Goal: Task Accomplishment & Management: Manage account settings

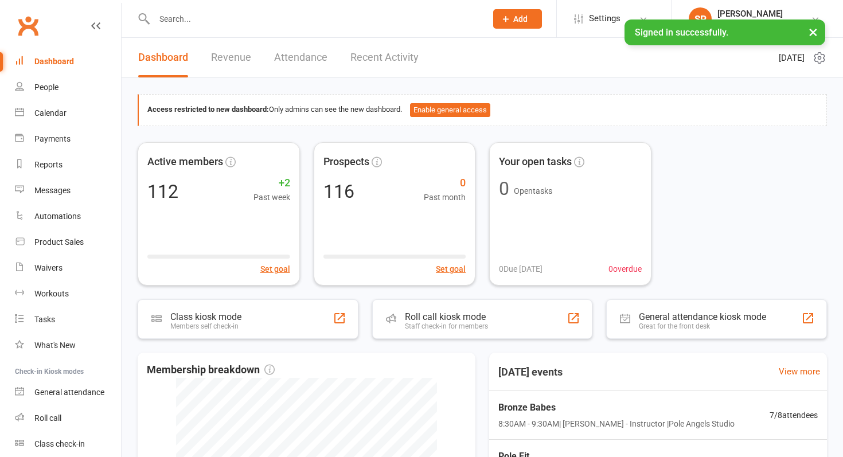
click at [366, 54] on link "Recent Activity" at bounding box center [384, 58] width 68 height 40
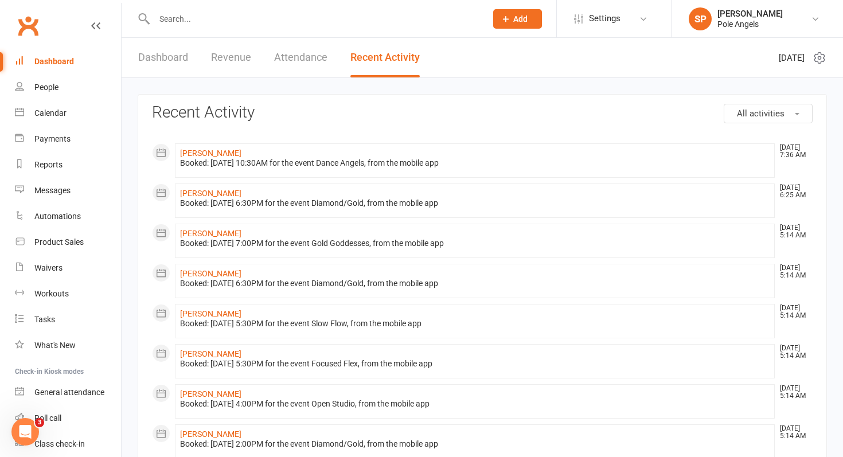
scroll to position [43, 0]
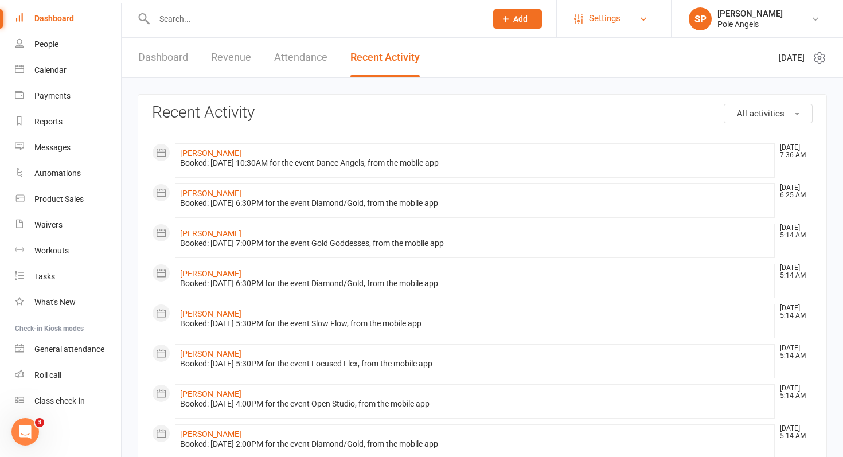
click at [593, 15] on span "Settings" at bounding box center [605, 19] width 32 height 26
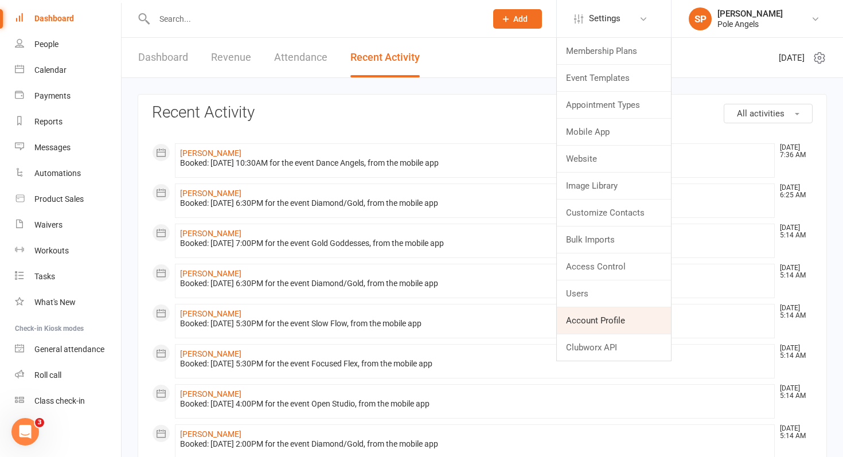
click at [596, 316] on link "Account Profile" at bounding box center [614, 320] width 114 height 26
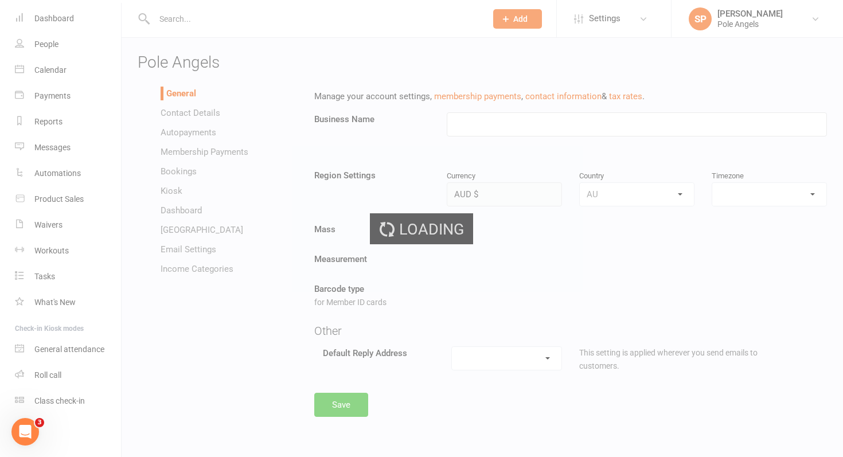
type input "Pole Angels"
select select "Australia/Brisbane"
select select "topaz@poleangels.com.au"
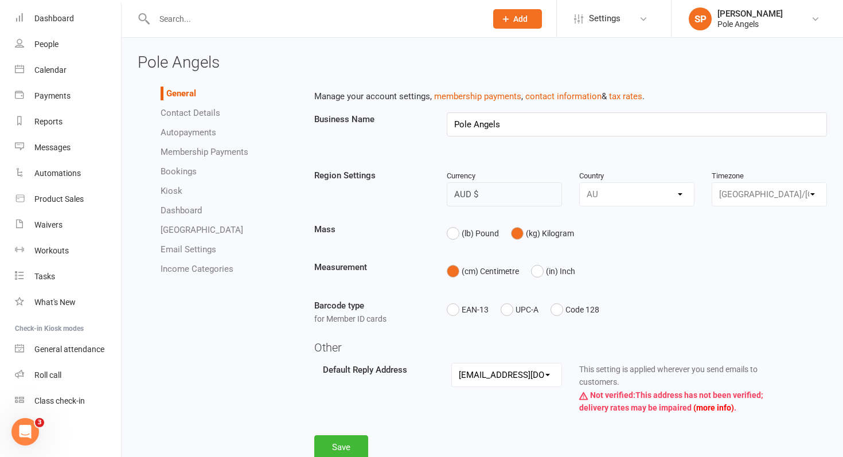
click at [191, 208] on link "Dashboard" at bounding box center [181, 210] width 41 height 10
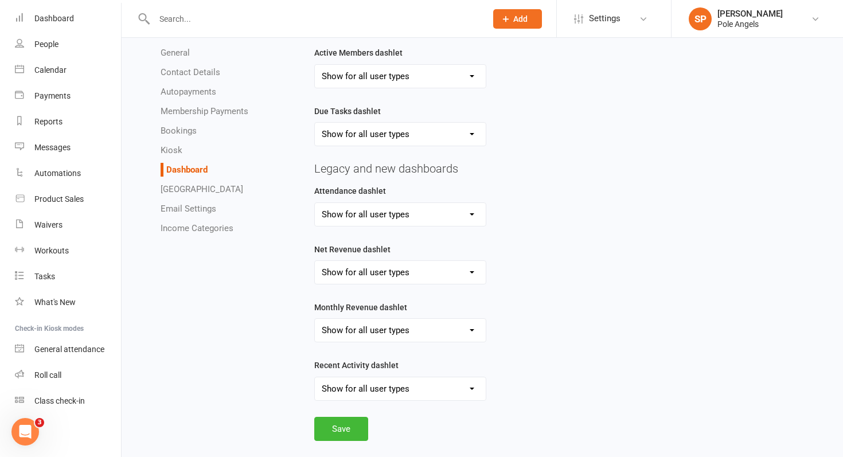
scroll to position [150, 0]
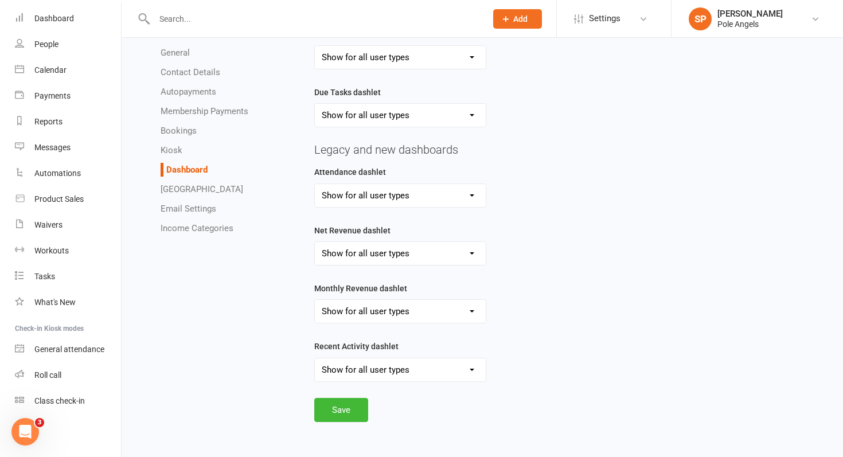
click at [173, 151] on link "Kiosk" at bounding box center [172, 150] width 22 height 10
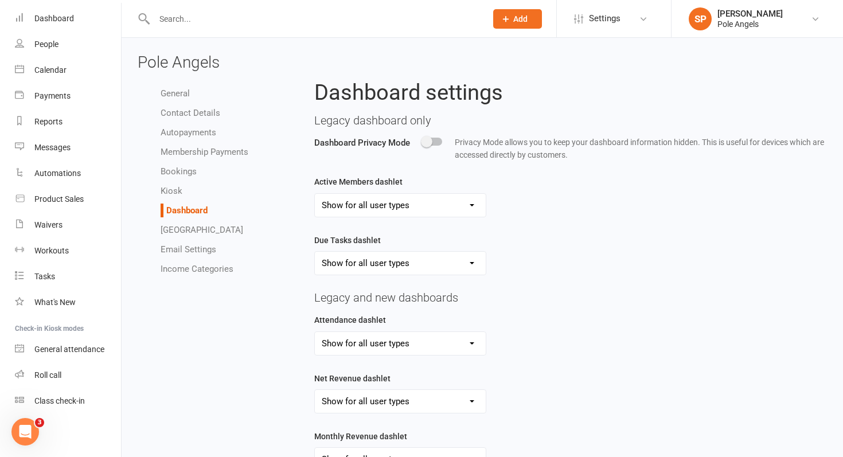
select select "kiosk_attendee_list_format_no_email"
select select "all_attendees_sort_order_checked_in_desc"
select select "checked_in_attendee_sort_order_checked_in_asc"
select select "pending_attendee_sort_order_first_name_asc"
select select "class_kiosk_search_active_and_cancelled_members_only"
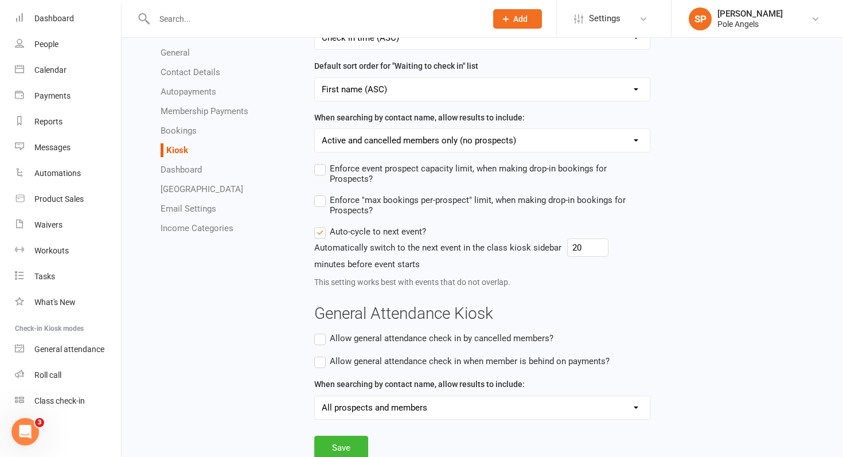
scroll to position [393, 0]
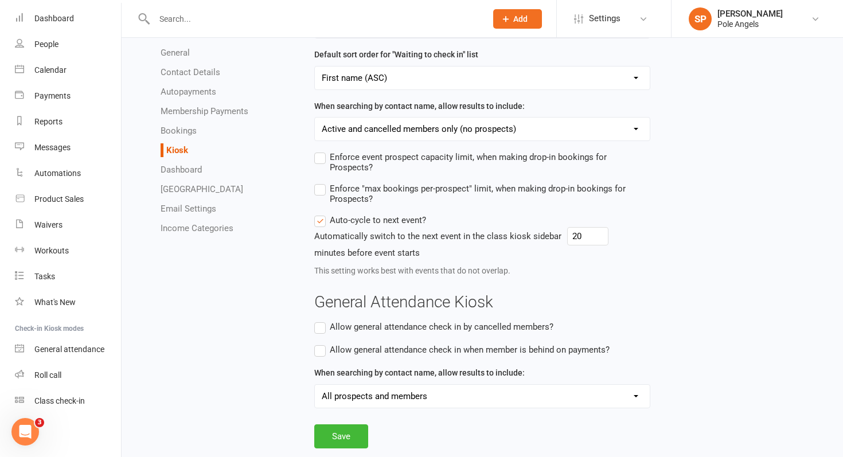
click at [165, 192] on link "Dashlet Library" at bounding box center [202, 189] width 83 height 10
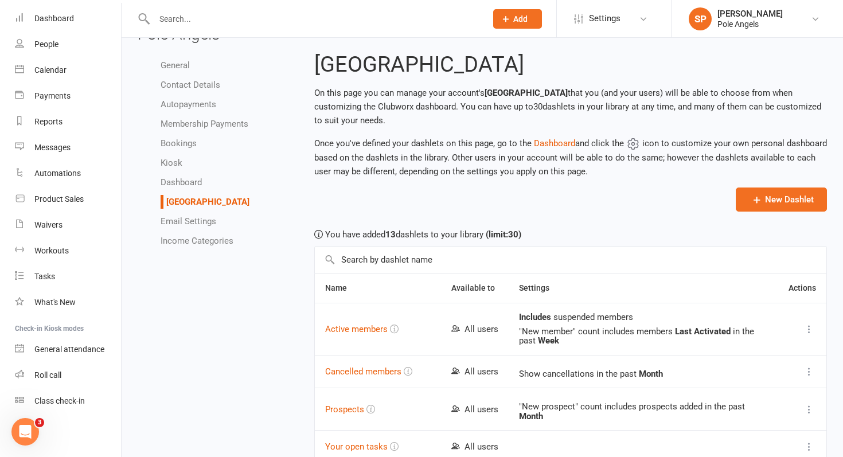
scroll to position [27, 0]
click at [202, 88] on link "Contact Details" at bounding box center [191, 86] width 60 height 10
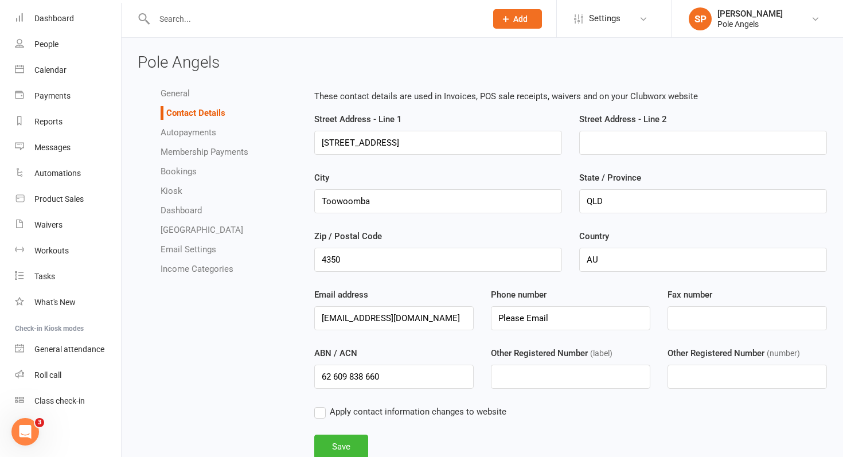
scroll to position [37, 0]
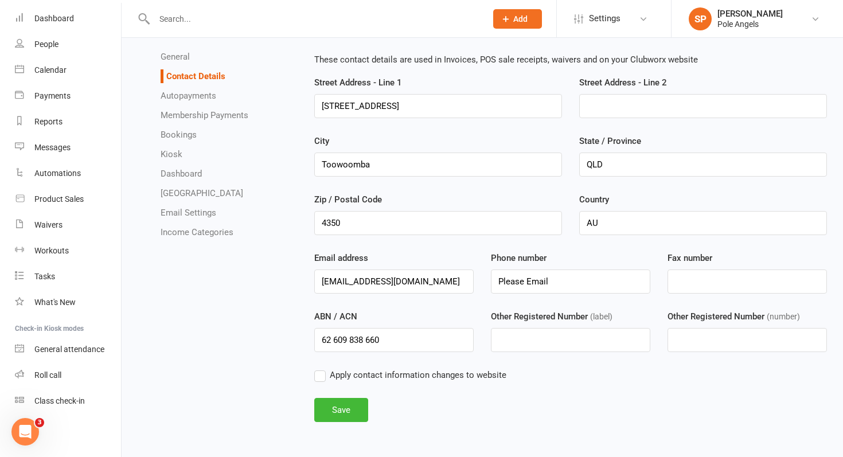
click at [201, 112] on link "Membership Payments" at bounding box center [205, 115] width 88 height 10
select select "1289"
select select "allow_make_up_classes_for_expired_memberships_up_to_90d"
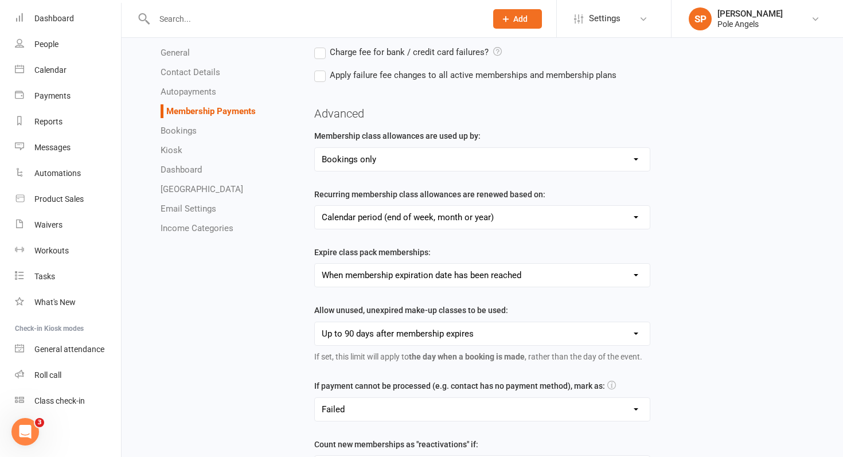
scroll to position [226, 0]
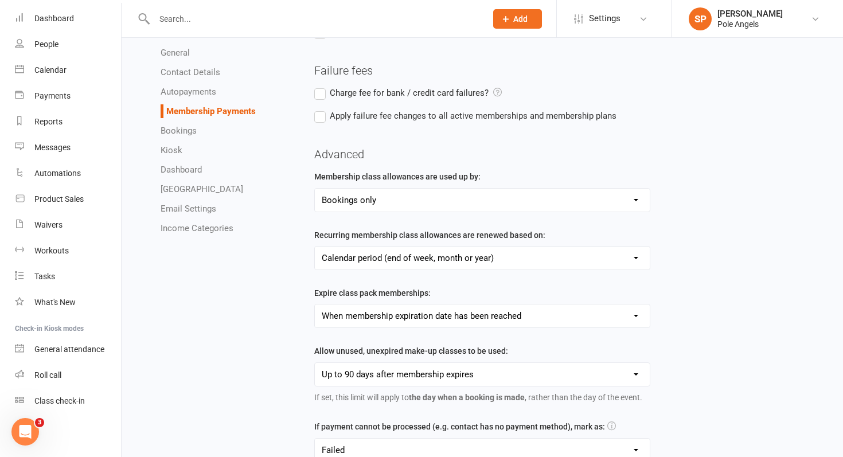
click at [184, 130] on link "Bookings" at bounding box center [179, 131] width 36 height 10
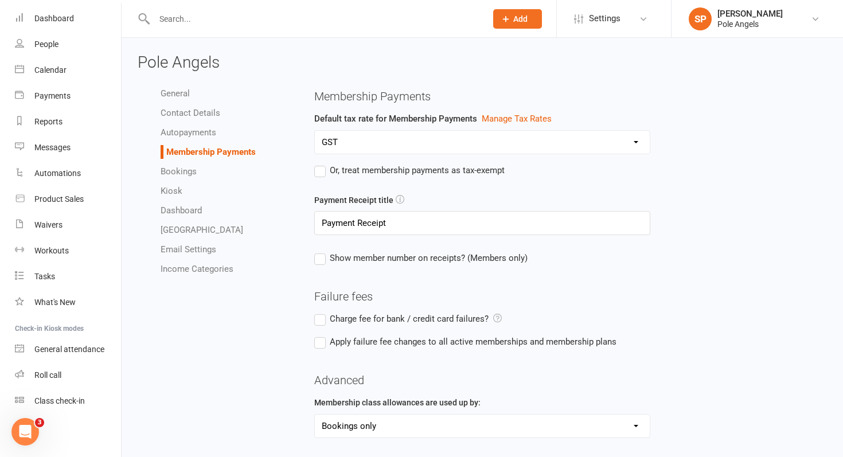
select select "send_booking_confirmation_email_to_none"
select select "send_booking_reminder_to_none"
select select "week"
select select "hour"
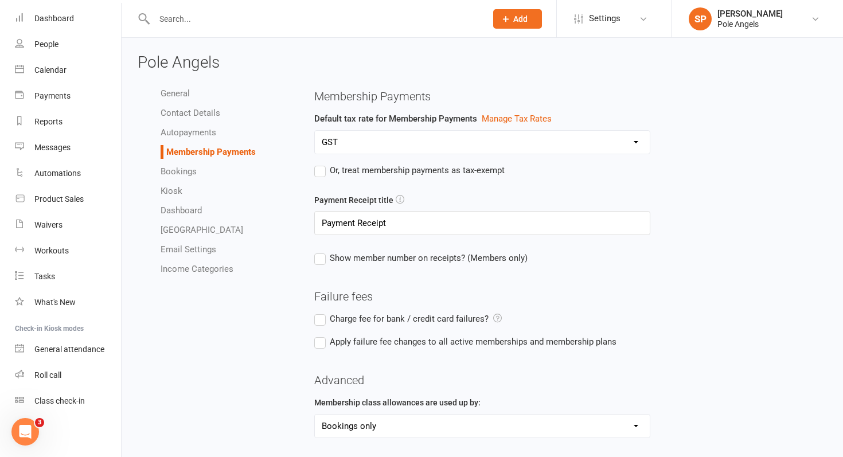
select select "false"
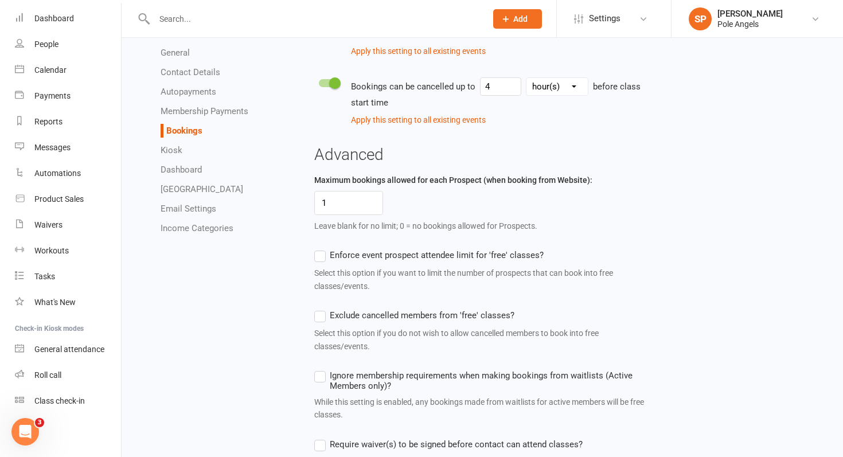
scroll to position [816, 0]
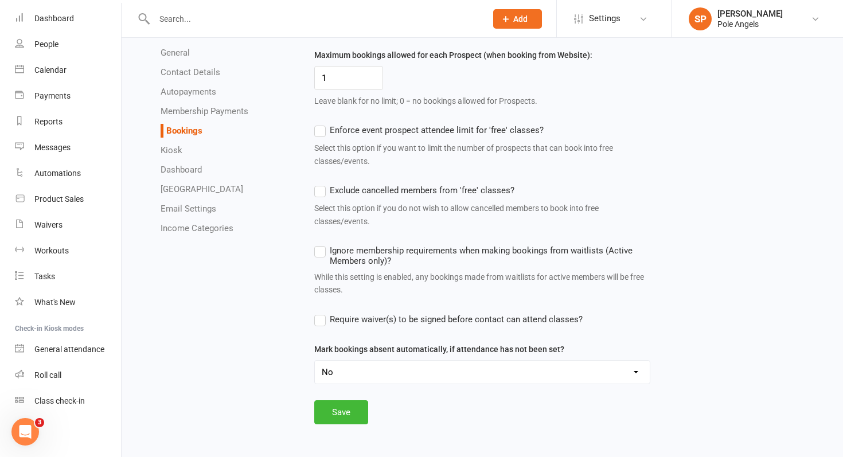
click at [193, 170] on link "Dashboard" at bounding box center [181, 170] width 41 height 10
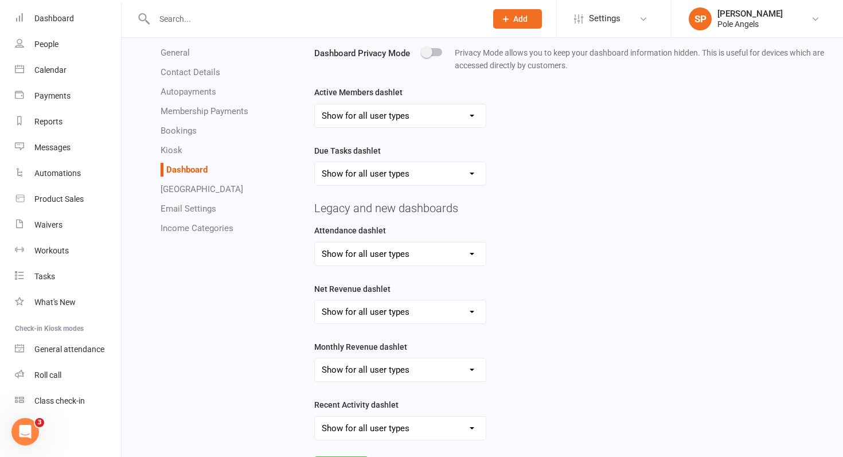
scroll to position [150, 0]
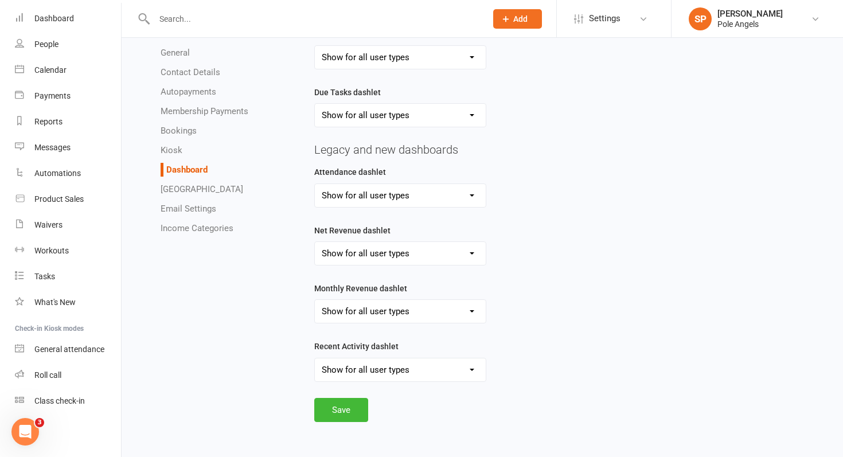
click at [33, 429] on icon "Open Intercom Messenger" at bounding box center [25, 432] width 19 height 19
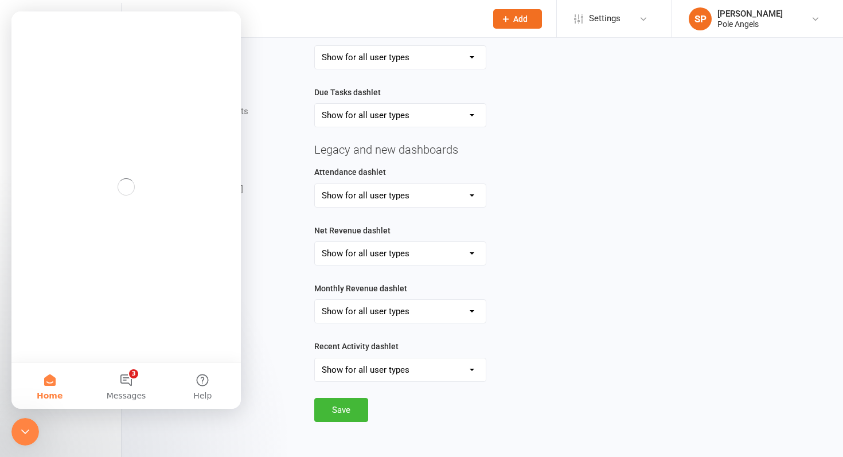
scroll to position [0, 0]
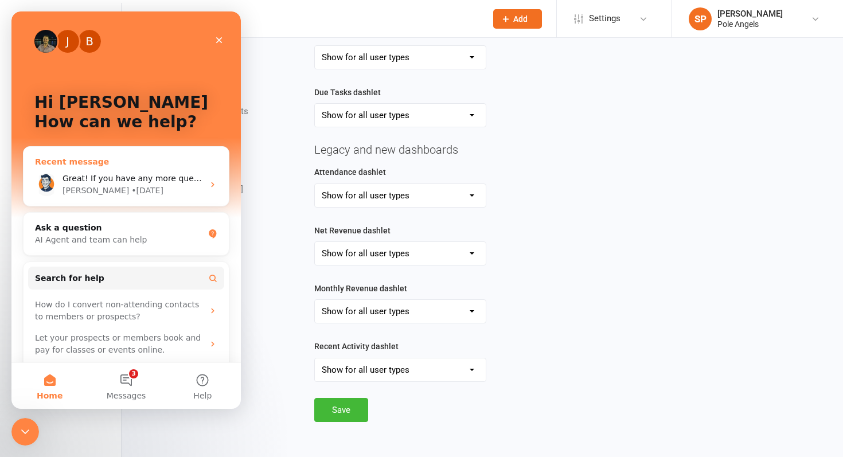
click at [130, 181] on span "Great! If you have any more questions or need further assistance, feel free to …" at bounding box center [228, 178] width 331 height 9
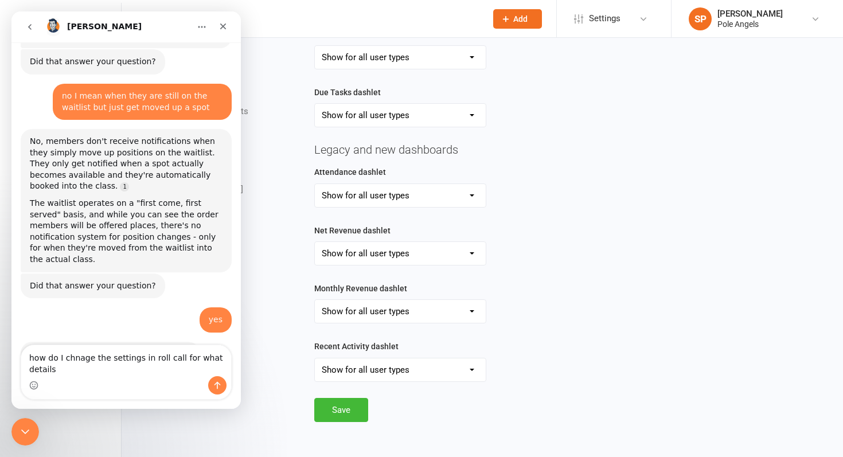
scroll to position [248, 0]
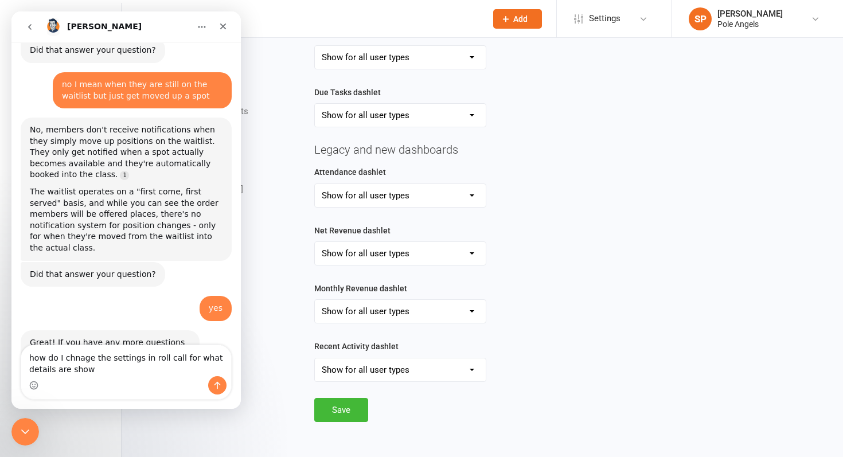
type textarea "how do I chnage the settings in roll call for what details are shown"
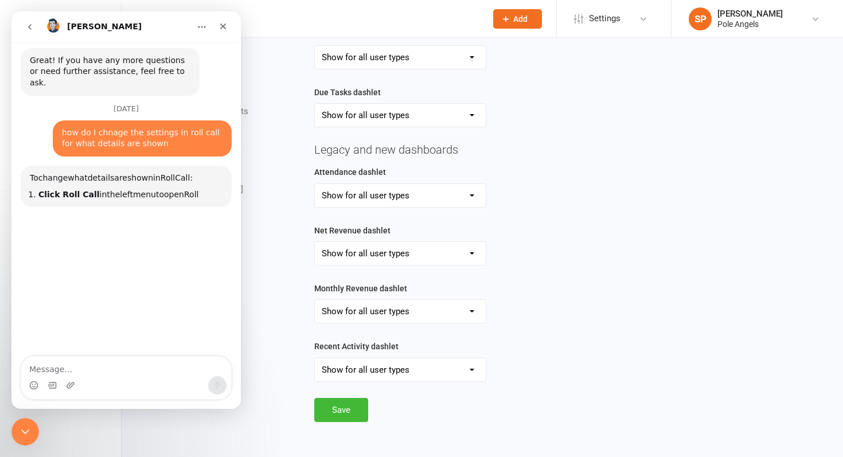
scroll to position [570, 0]
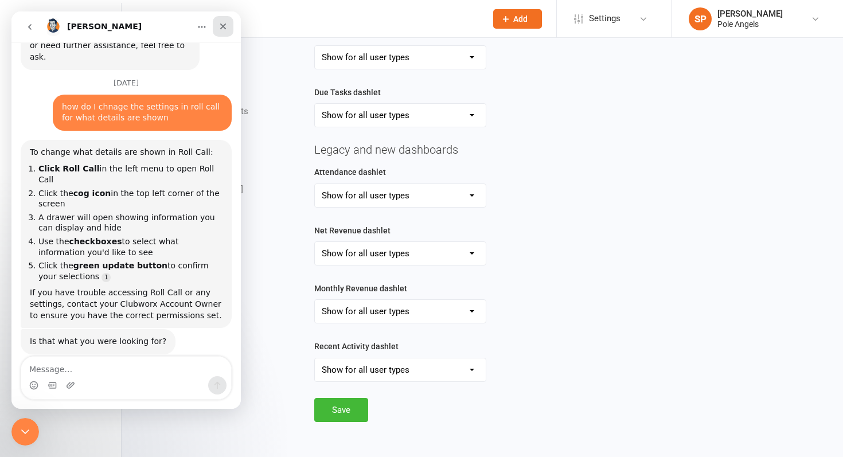
click at [225, 27] on icon "Close" at bounding box center [223, 26] width 9 height 9
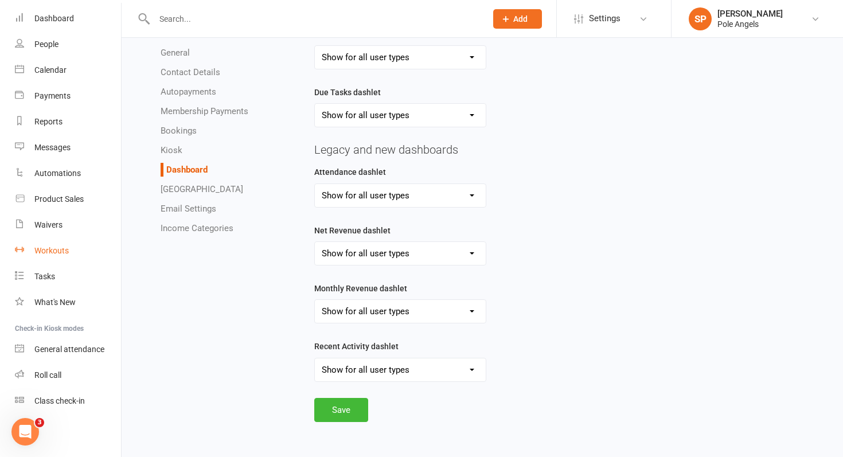
scroll to position [526, 0]
click at [50, 376] on div "Roll call" at bounding box center [47, 374] width 27 height 9
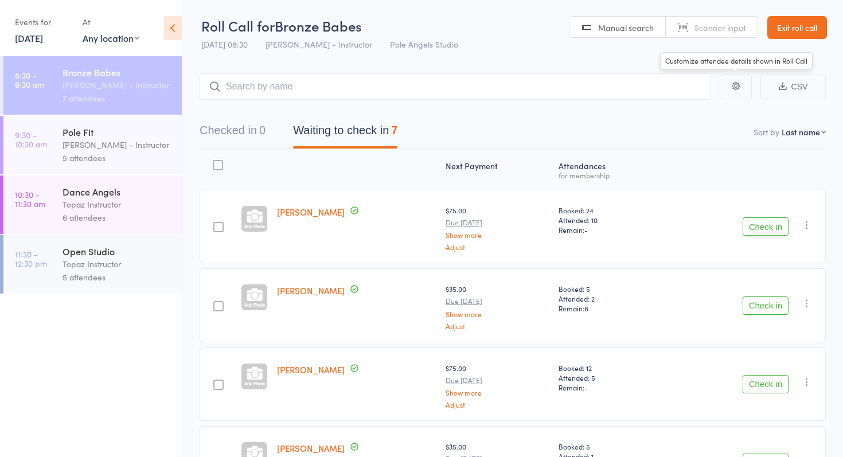
click at [737, 92] on button "button" at bounding box center [736, 87] width 32 height 25
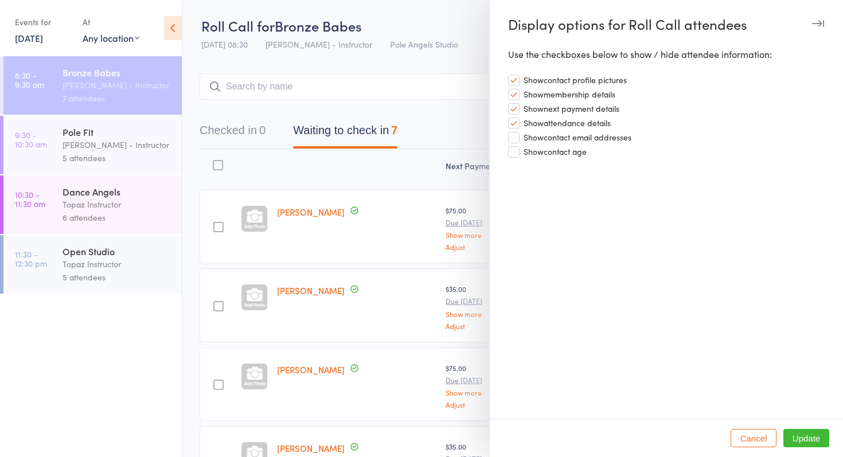
click at [516, 111] on label "Show next payment details" at bounding box center [563, 107] width 111 height 13
click at [516, 102] on input "Show next payment details" at bounding box center [563, 101] width 111 height 1
checkbox input "false"
click at [517, 92] on label "Show membership details" at bounding box center [561, 93] width 107 height 13
click at [517, 88] on input "Show membership details" at bounding box center [561, 87] width 107 height 1
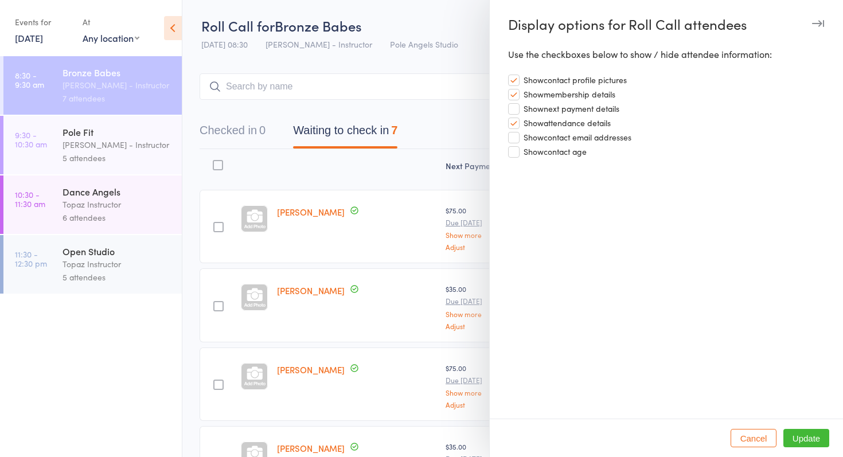
checkbox input "false"
click at [809, 442] on button "Update" at bounding box center [806, 438] width 46 height 18
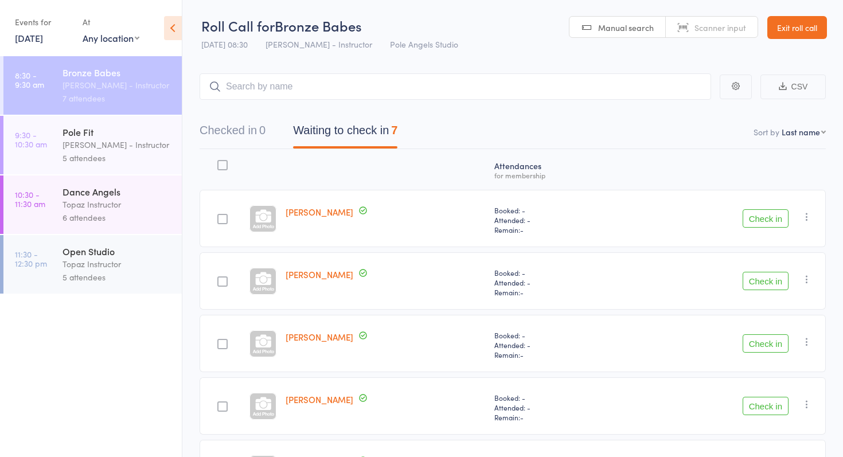
click at [68, 227] on div "Dance Angels Topaz Instructor 6 attendees" at bounding box center [122, 204] width 119 height 58
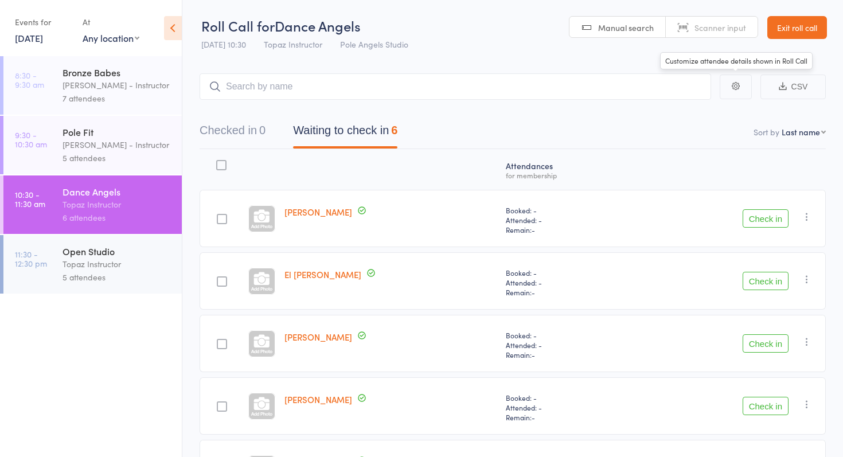
click at [740, 95] on button "button" at bounding box center [736, 87] width 32 height 25
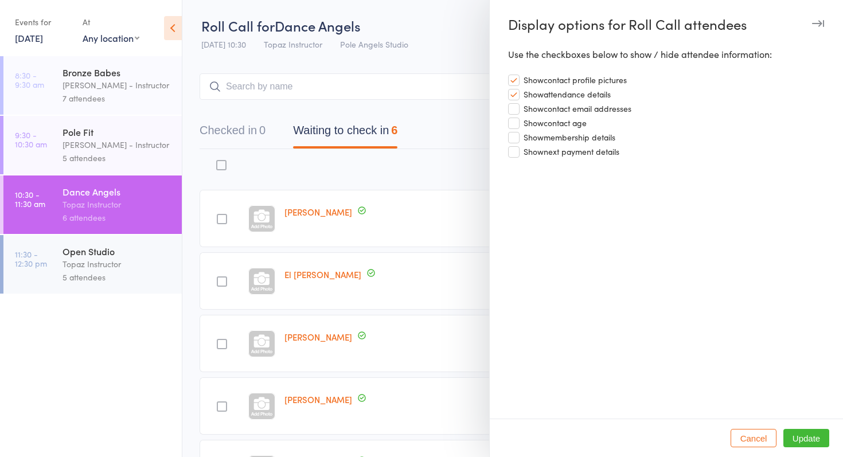
click at [515, 135] on label "Show membership details" at bounding box center [561, 136] width 107 height 13
click at [515, 131] on input "Show membership details" at bounding box center [561, 130] width 107 height 1
checkbox input "true"
click at [798, 433] on button "Update" at bounding box center [806, 438] width 46 height 18
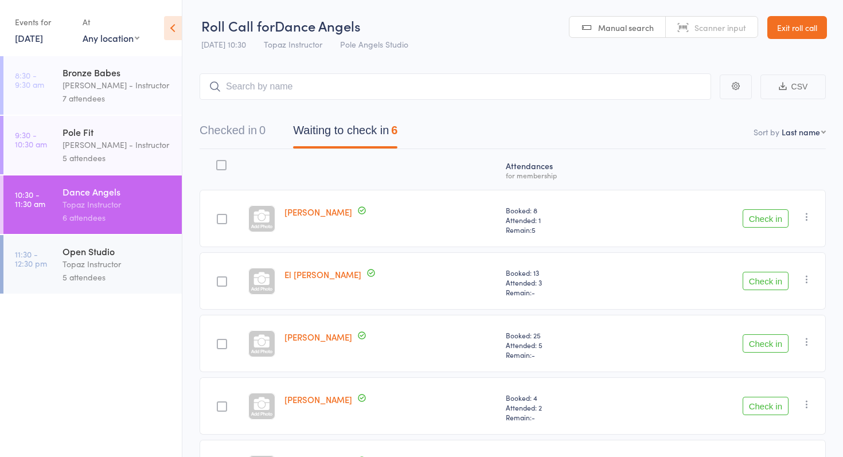
click at [794, 28] on link "Exit roll call" at bounding box center [797, 27] width 60 height 23
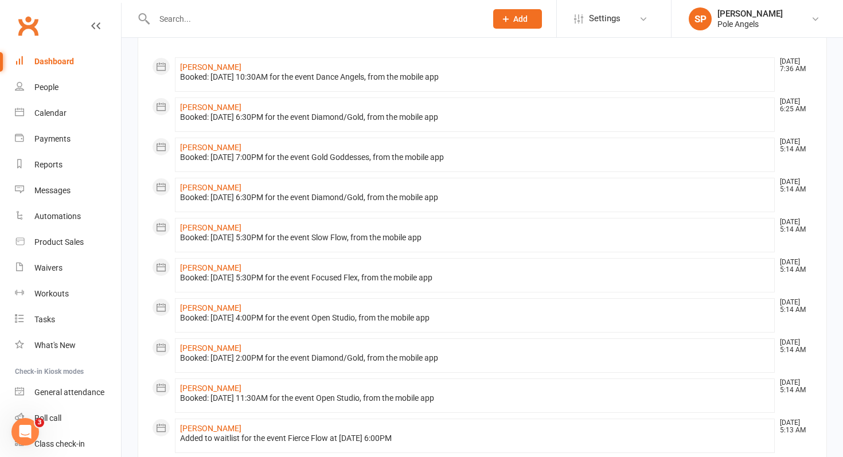
scroll to position [89, 0]
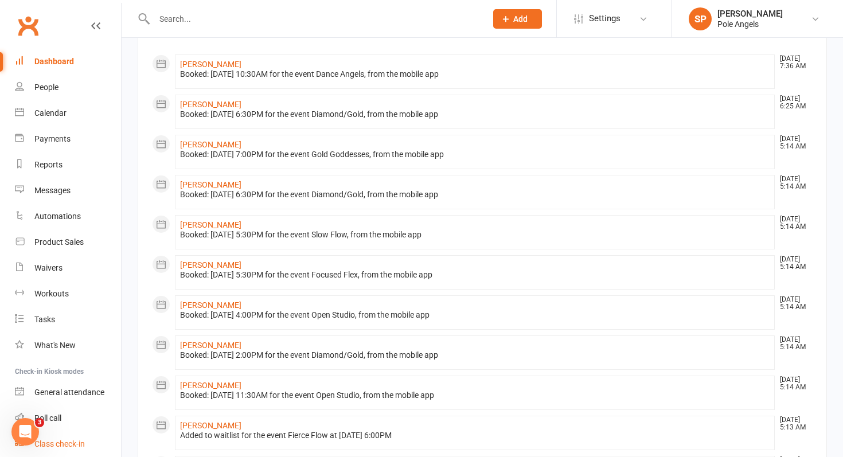
click at [62, 439] on div "Class check-in" at bounding box center [59, 443] width 50 height 9
click at [214, 17] on input "text" at bounding box center [314, 19] width 327 height 16
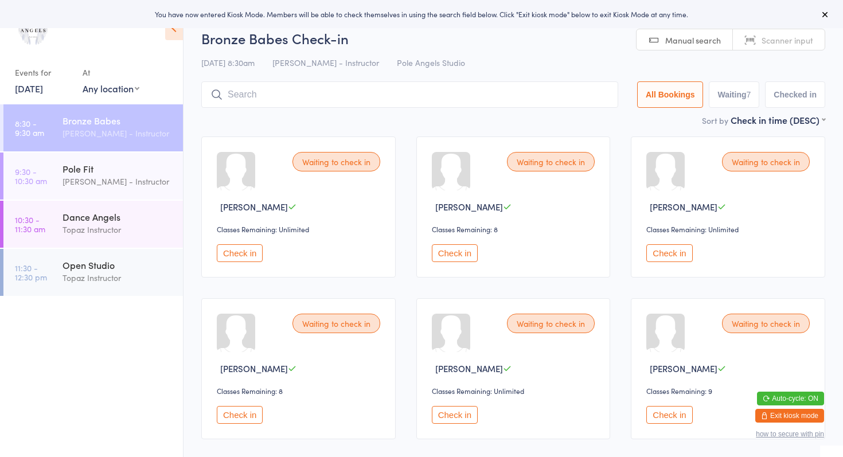
click at [797, 419] on button "Exit kiosk mode" at bounding box center [789, 416] width 69 height 14
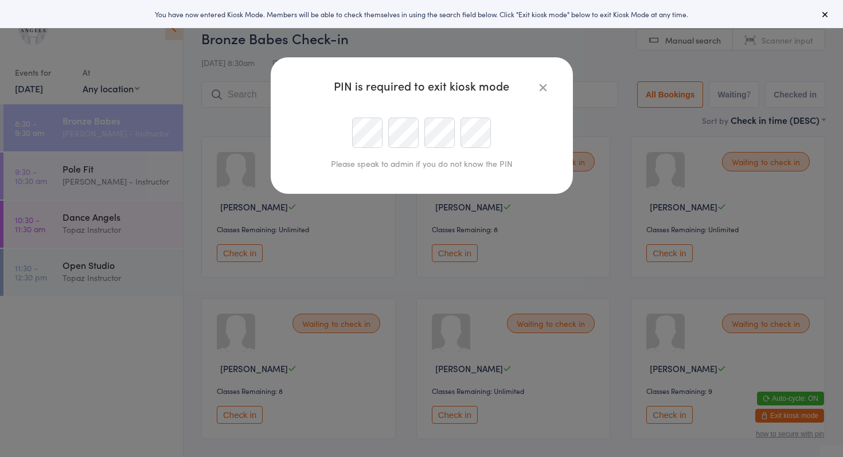
type input "[PERSON_NAME][EMAIL_ADDRESS][PERSON_NAME][DOMAIN_NAME]"
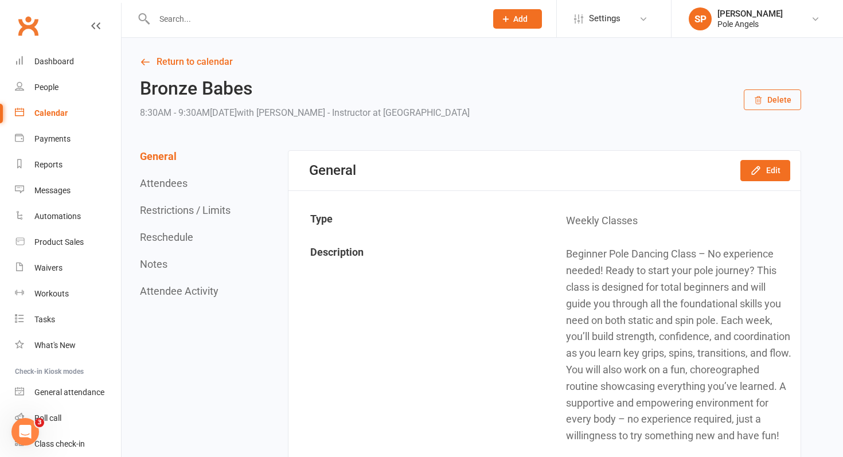
click at [243, 2] on div at bounding box center [308, 18] width 341 height 37
click at [603, 24] on span "Settings" at bounding box center [605, 19] width 32 height 26
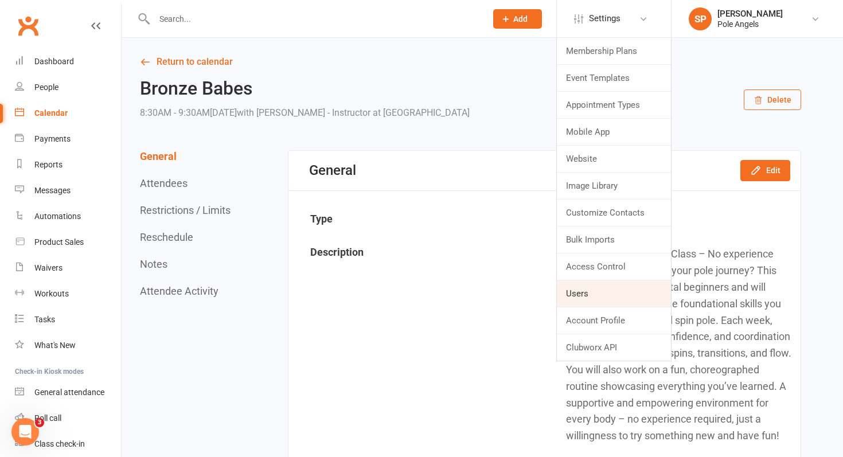
click at [589, 292] on link "Users" at bounding box center [614, 293] width 114 height 26
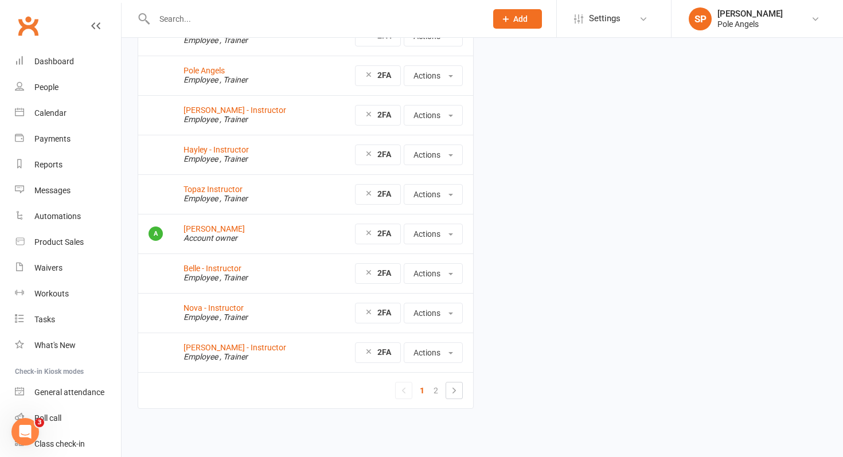
scroll to position [146, 0]
click at [437, 386] on link "2" at bounding box center [436, 390] width 14 height 16
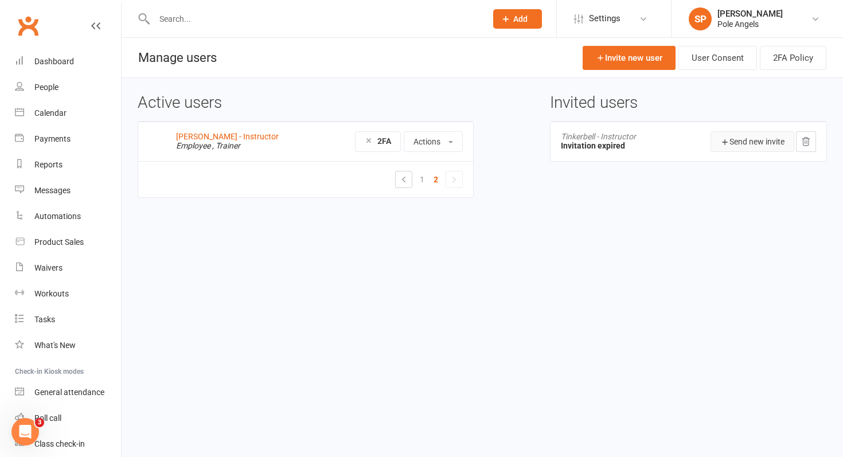
click at [747, 143] on button "Send new invite" at bounding box center [753, 141] width 84 height 21
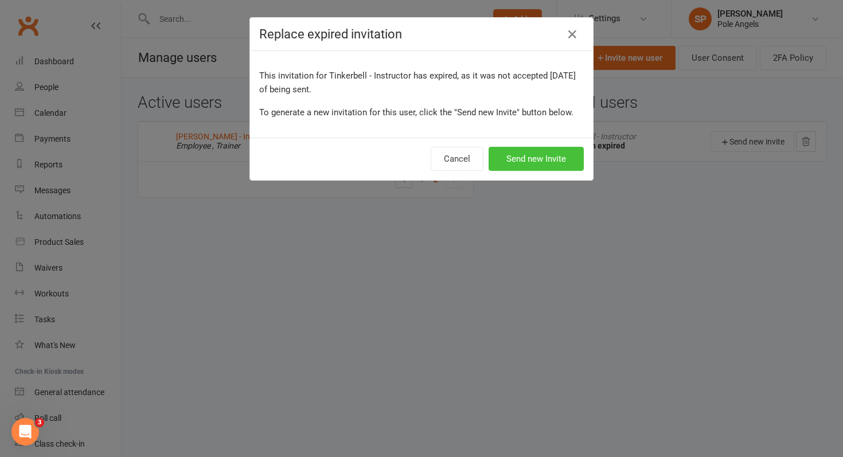
click at [536, 161] on button "Send new Invite" at bounding box center [536, 159] width 95 height 24
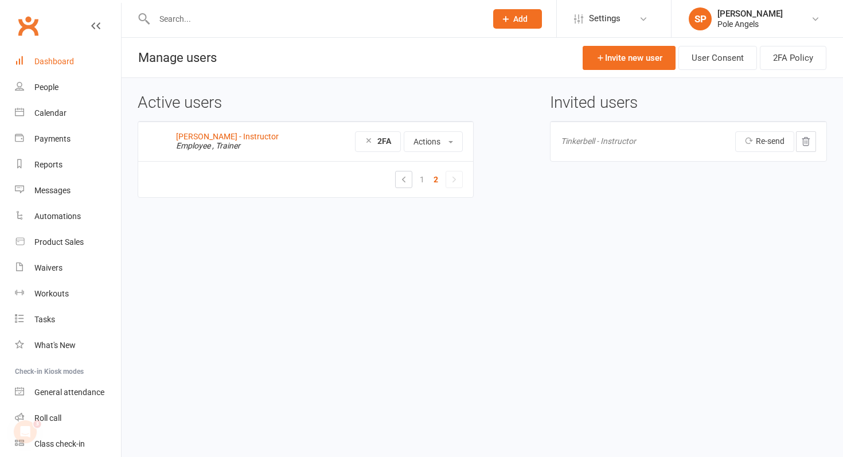
click at [43, 56] on link "Dashboard" at bounding box center [68, 62] width 106 height 26
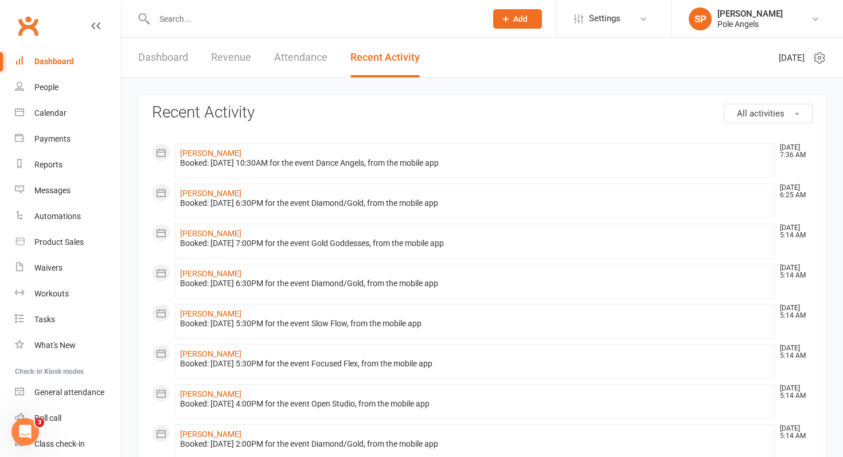
click at [24, 432] on icon "Open Intercom Messenger" at bounding box center [25, 432] width 19 height 19
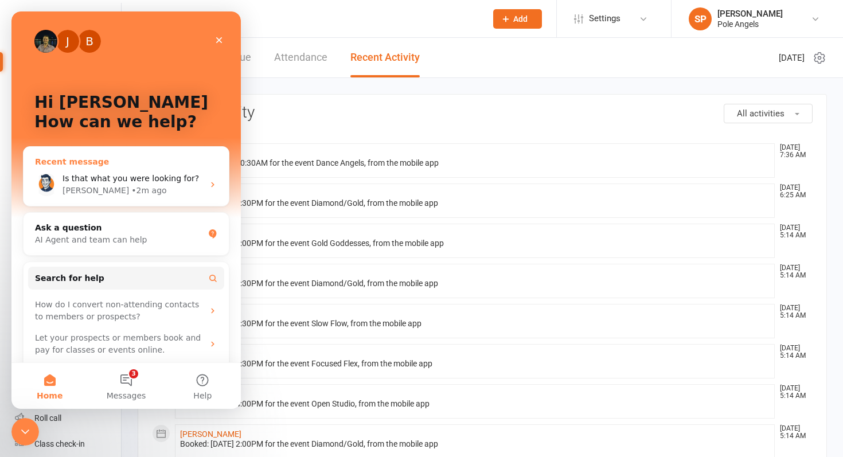
click at [131, 178] on span "Is that what you were looking for?" at bounding box center [131, 178] width 136 height 9
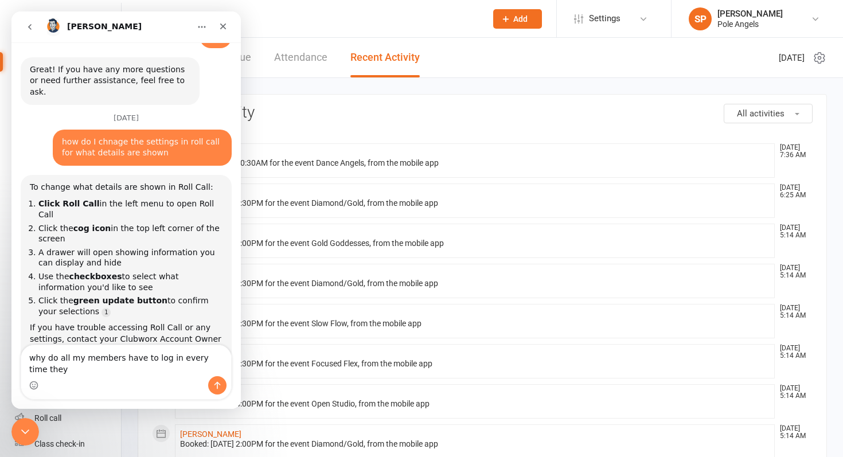
scroll to position [537, 0]
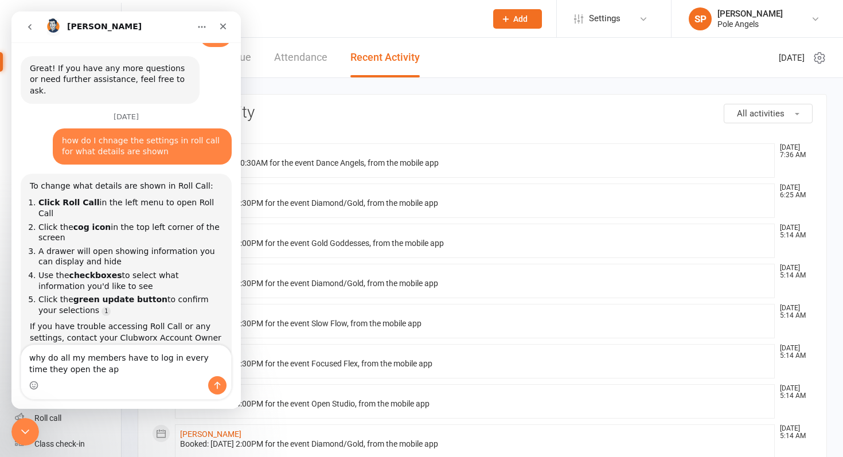
type textarea "why do all my members have to log in every time they open the app"
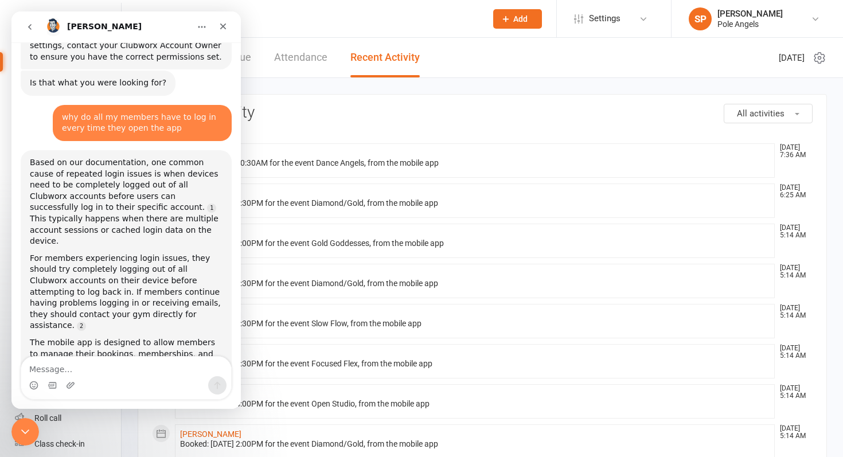
scroll to position [836, 0]
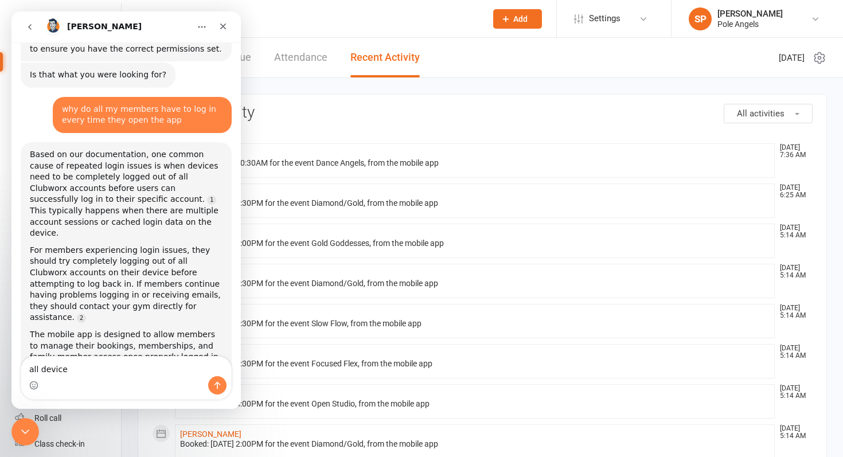
type textarea "all devices"
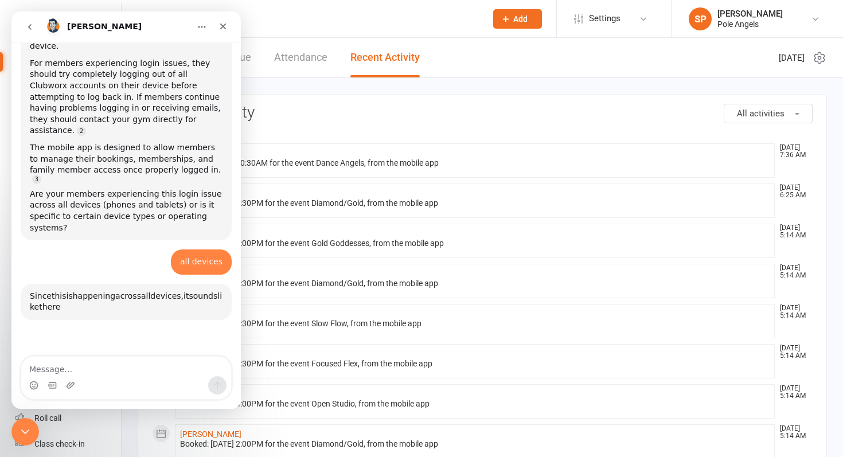
scroll to position [1138, 0]
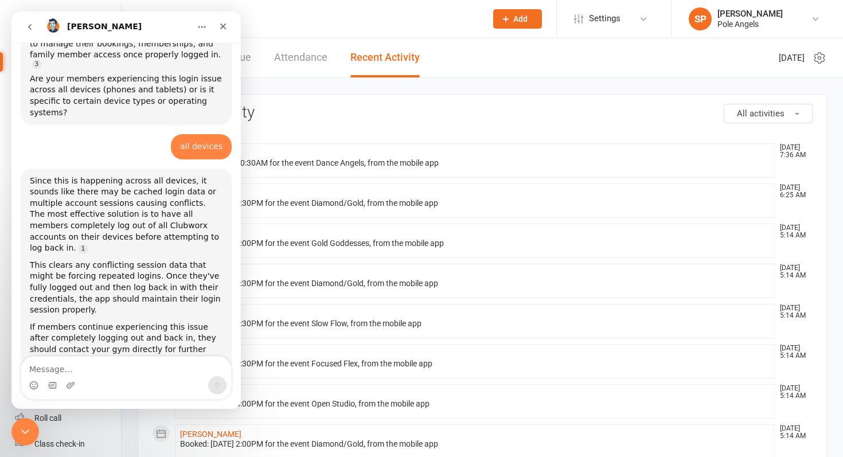
click at [24, 436] on icon "Close Intercom Messenger" at bounding box center [25, 432] width 14 height 14
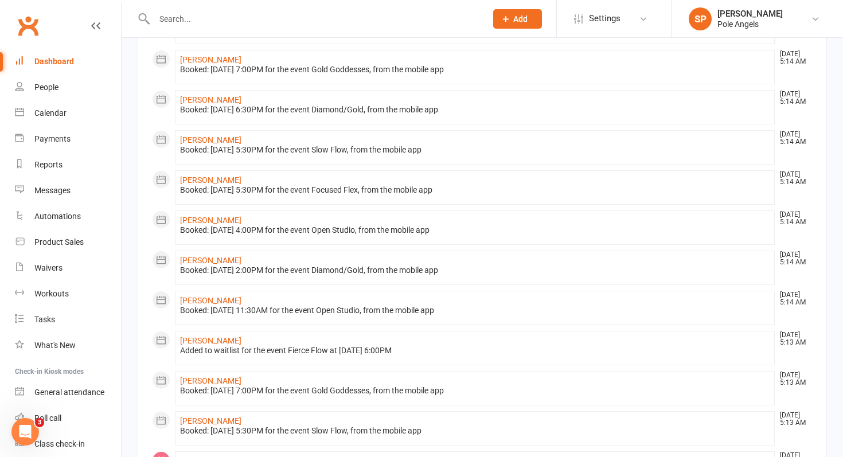
scroll to position [0, 0]
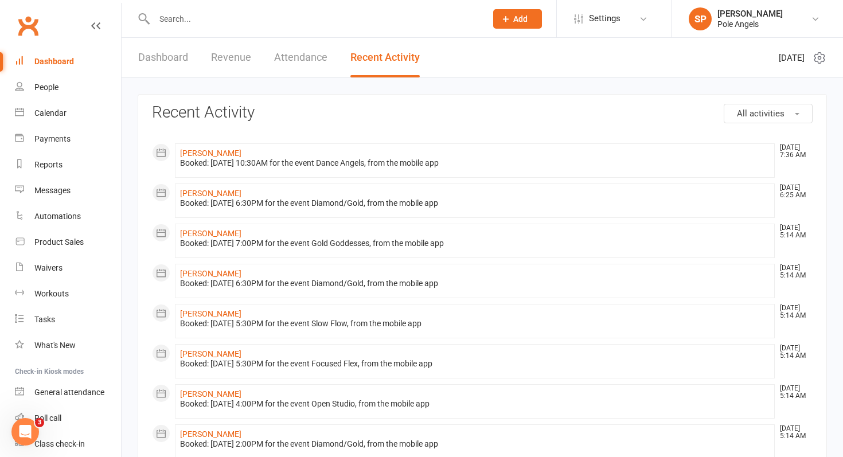
click at [163, 57] on link "Dashboard" at bounding box center [163, 58] width 50 height 40
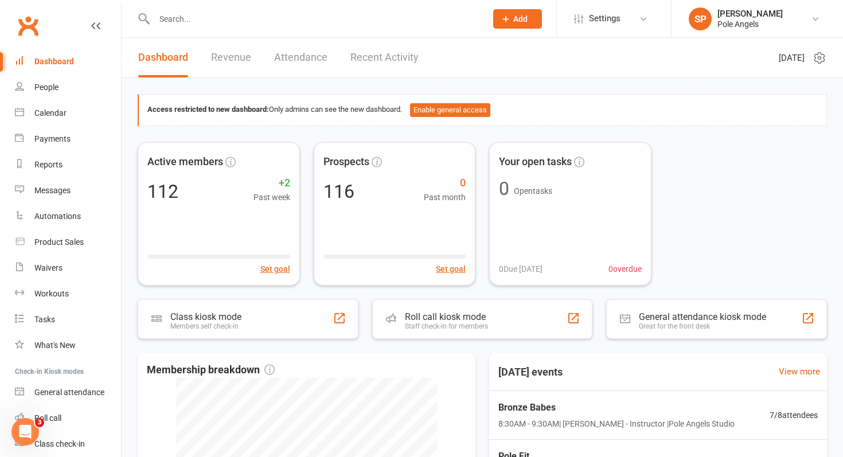
click at [388, 50] on link "Recent Activity" at bounding box center [384, 58] width 68 height 40
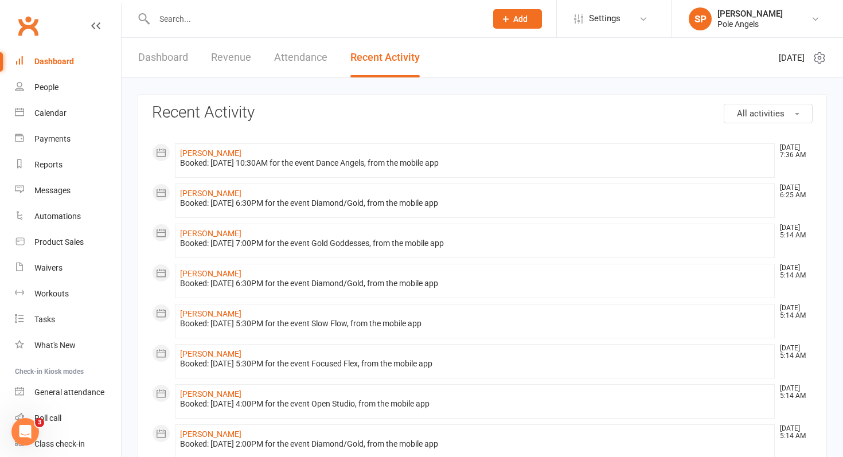
scroll to position [1089, 0]
